Goal: Download file/media: Obtain a digital file from the website

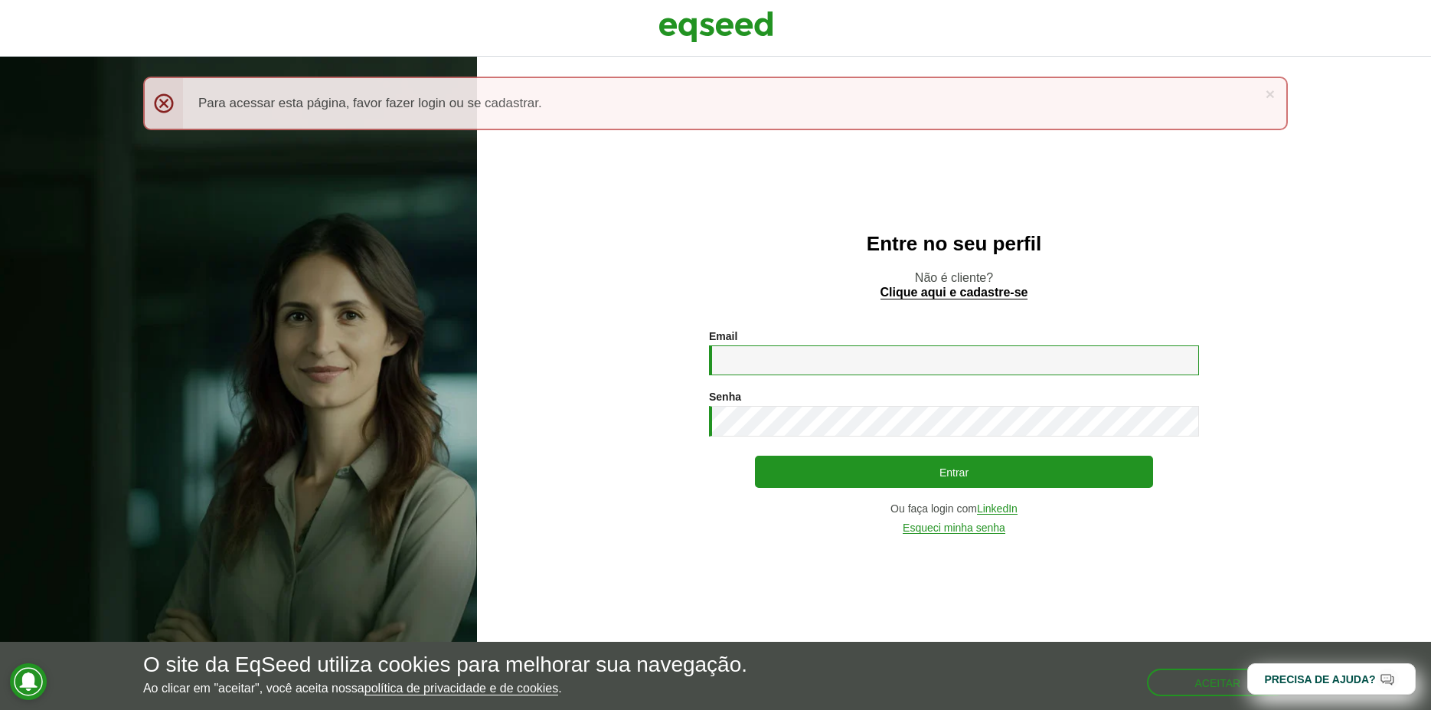
click at [757, 353] on input "Email *" at bounding box center [954, 360] width 490 height 30
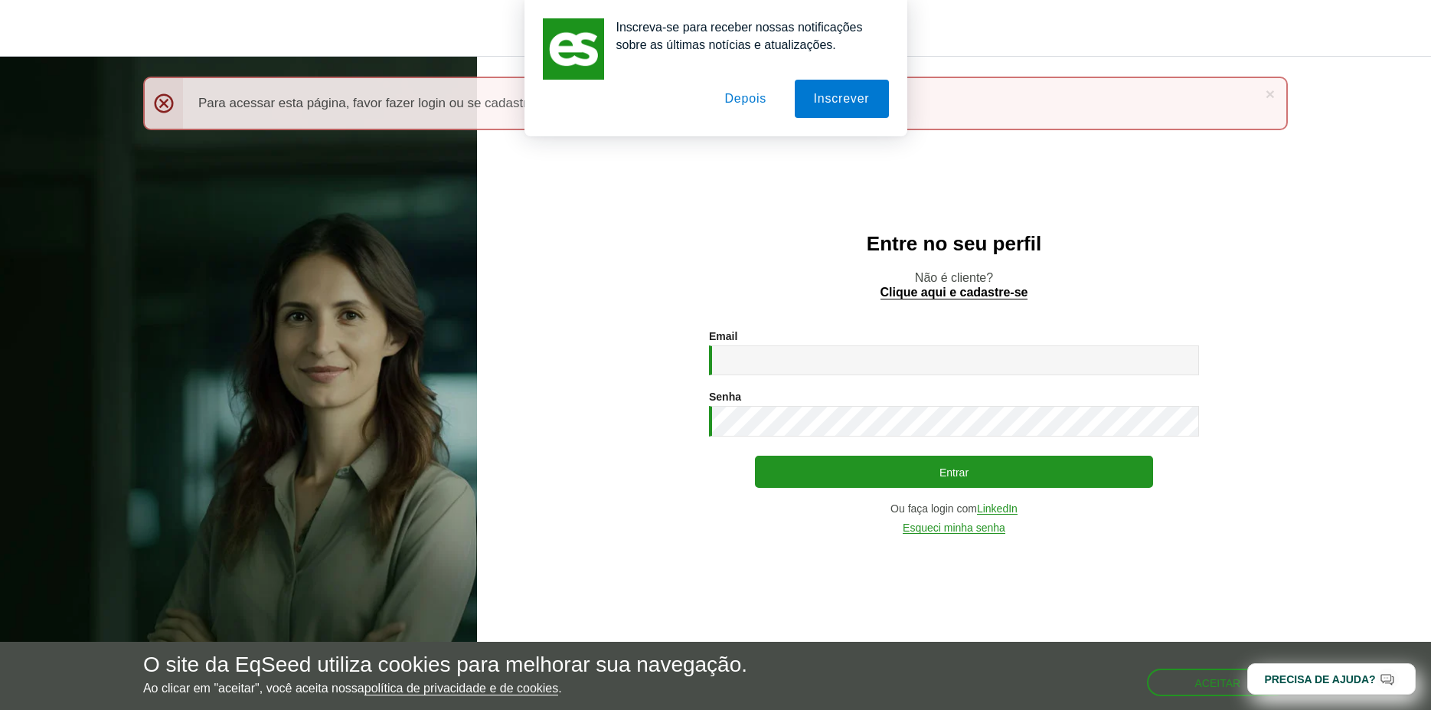
click at [744, 108] on button "Depois" at bounding box center [745, 99] width 80 height 38
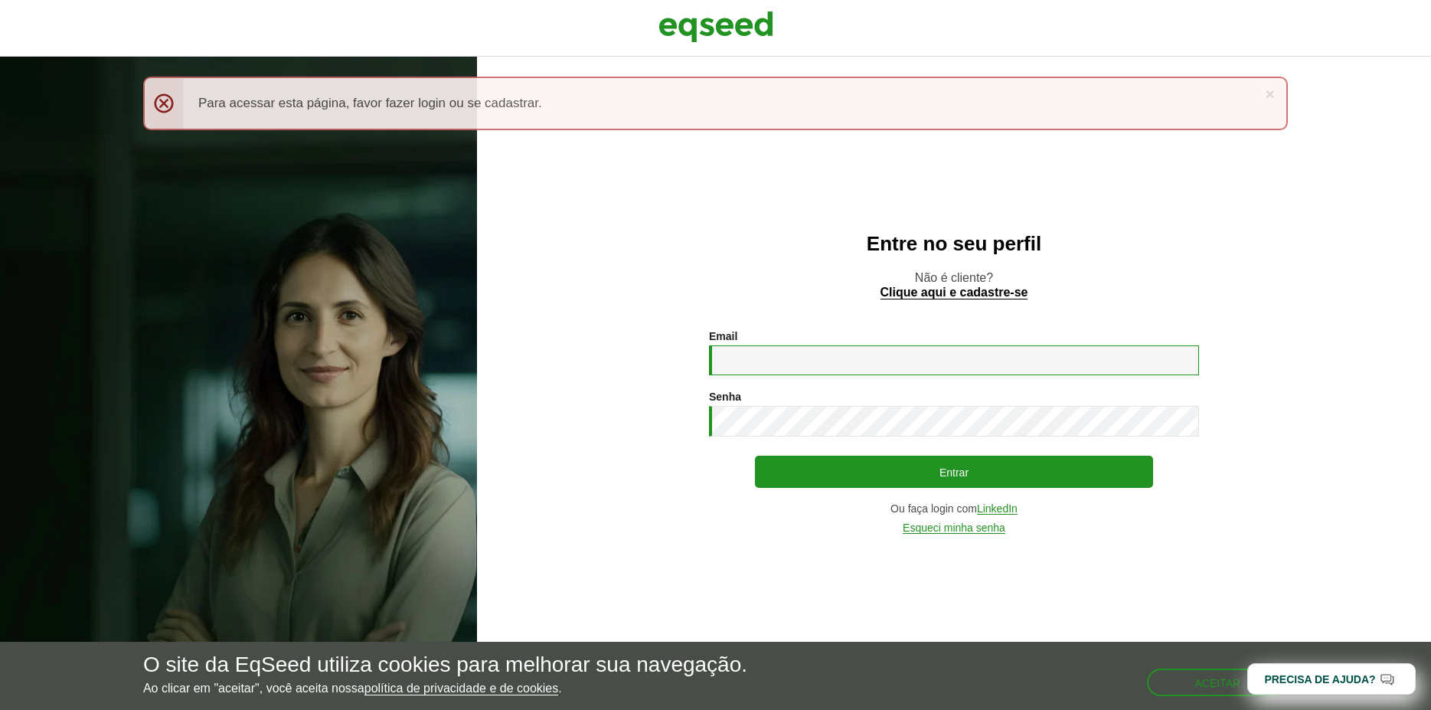
click at [760, 355] on input "Email *" at bounding box center [954, 360] width 490 height 30
type input "**********"
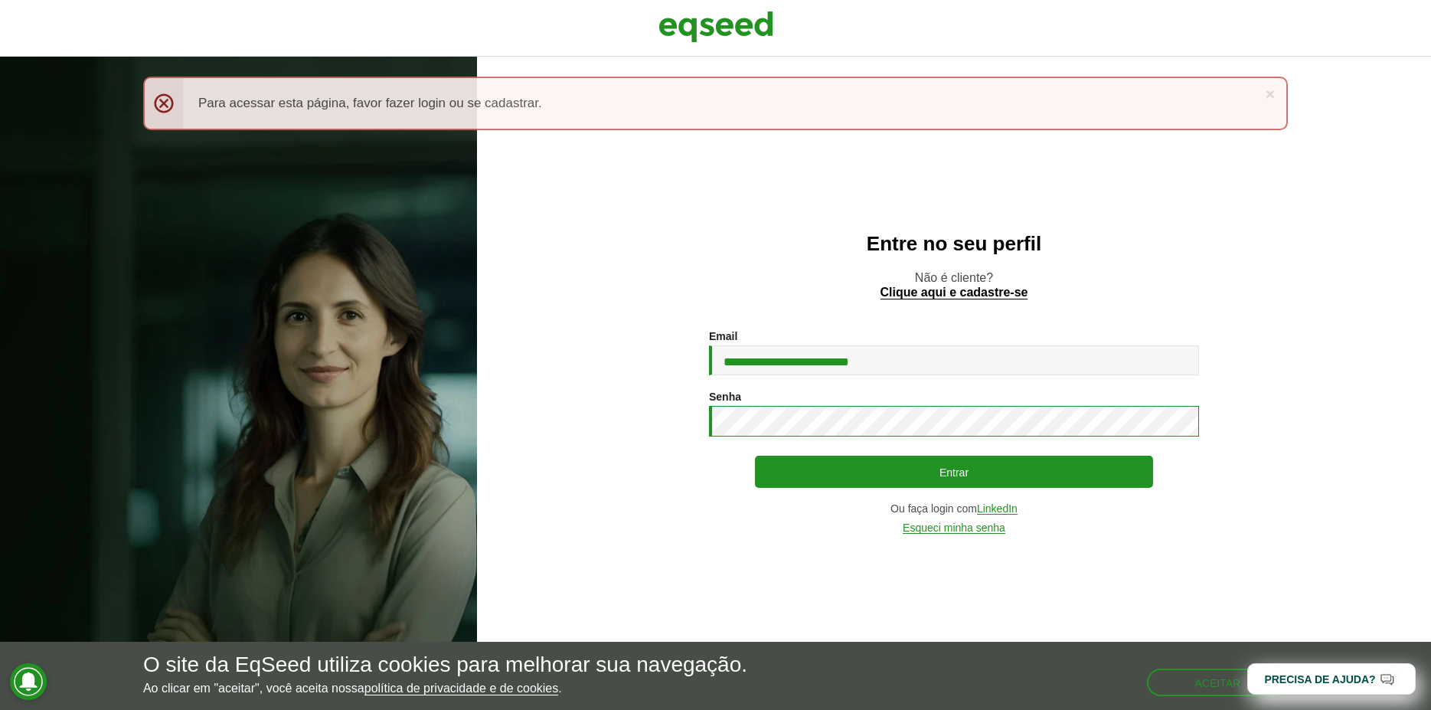
click at [755, 456] on button "Entrar" at bounding box center [954, 472] width 398 height 32
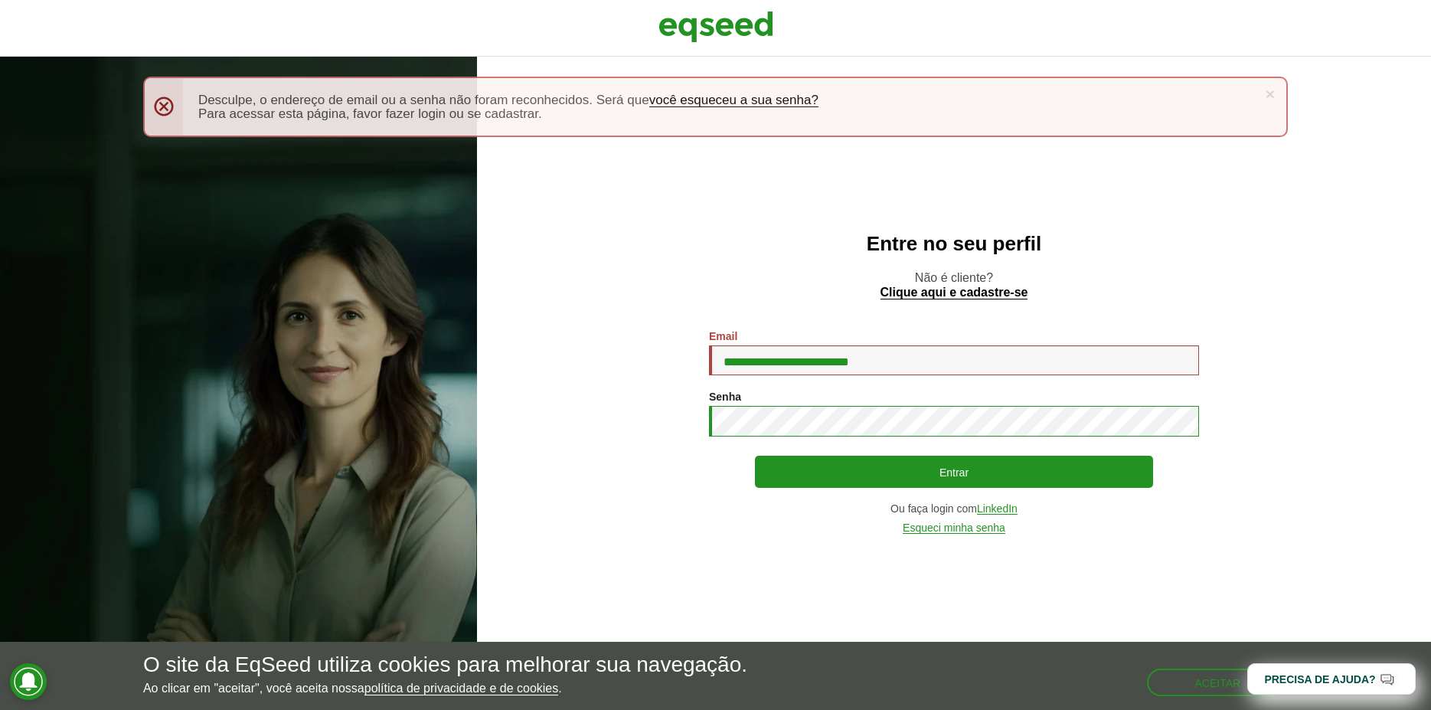
click at [755, 456] on button "Entrar" at bounding box center [954, 472] width 398 height 32
